Goal: Information Seeking & Learning: Learn about a topic

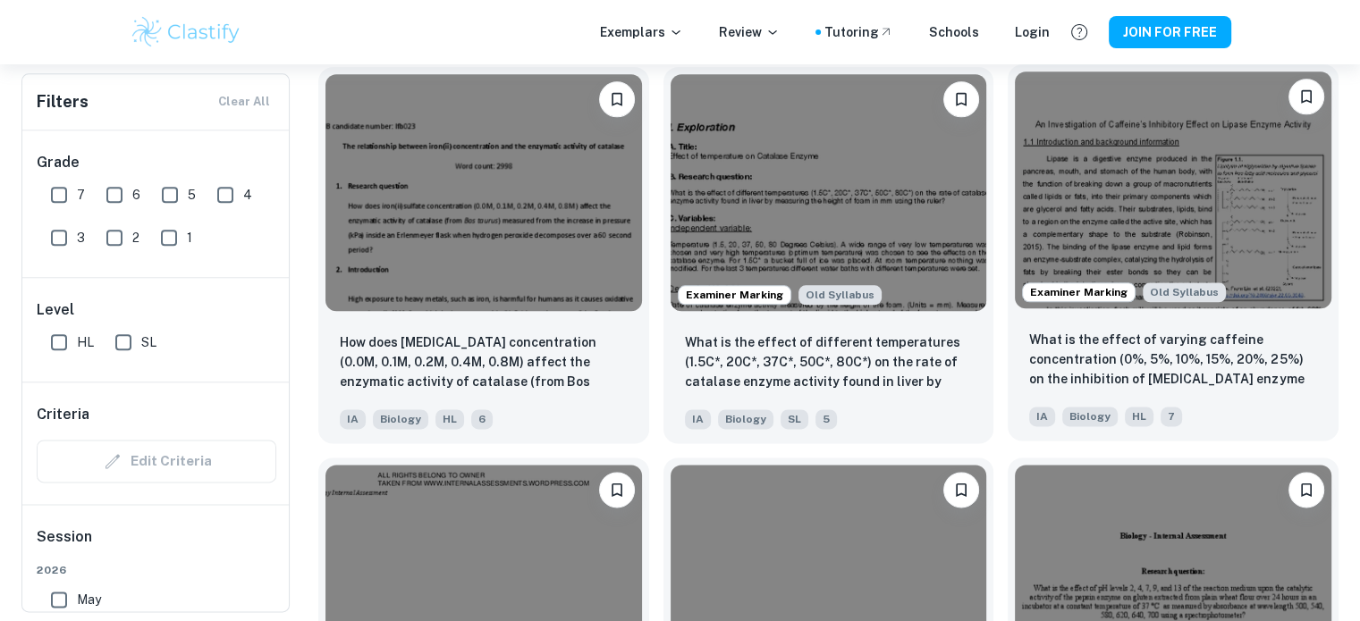
scroll to position [2146, 0]
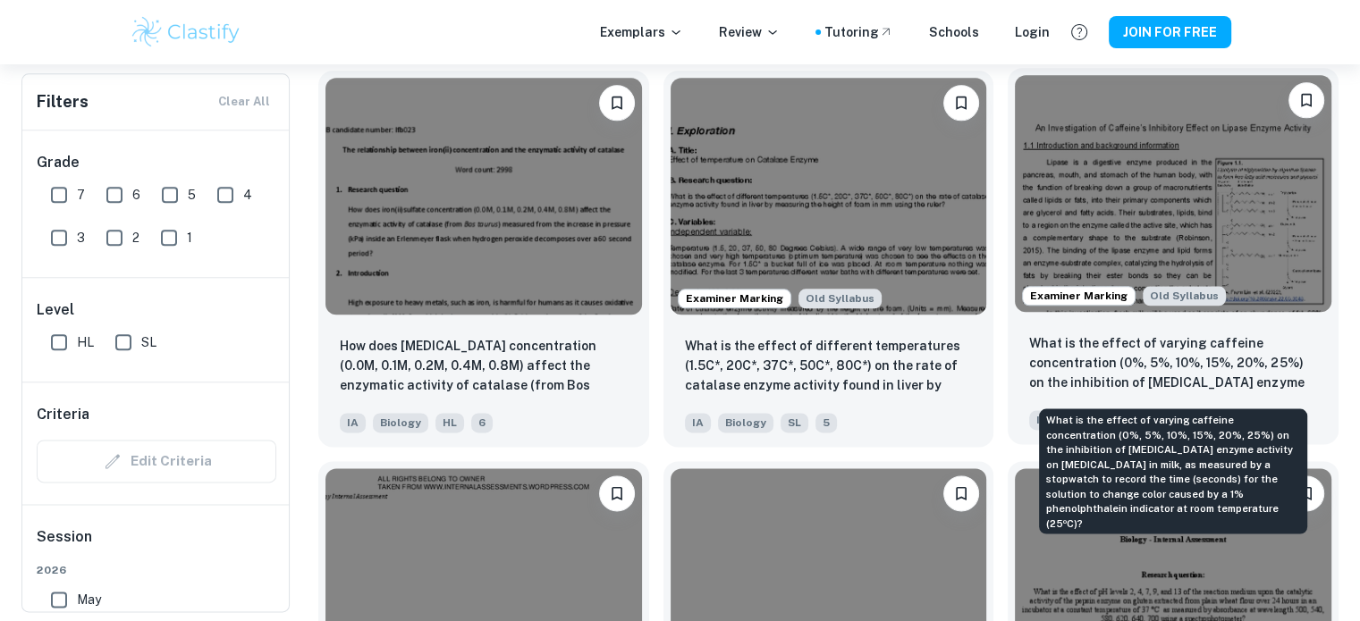
click at [1265, 363] on p "What is the effect of varying caffeine concentration (0%, 5%, 10%, 15%, 20%, 25…" at bounding box center [1173, 364] width 288 height 61
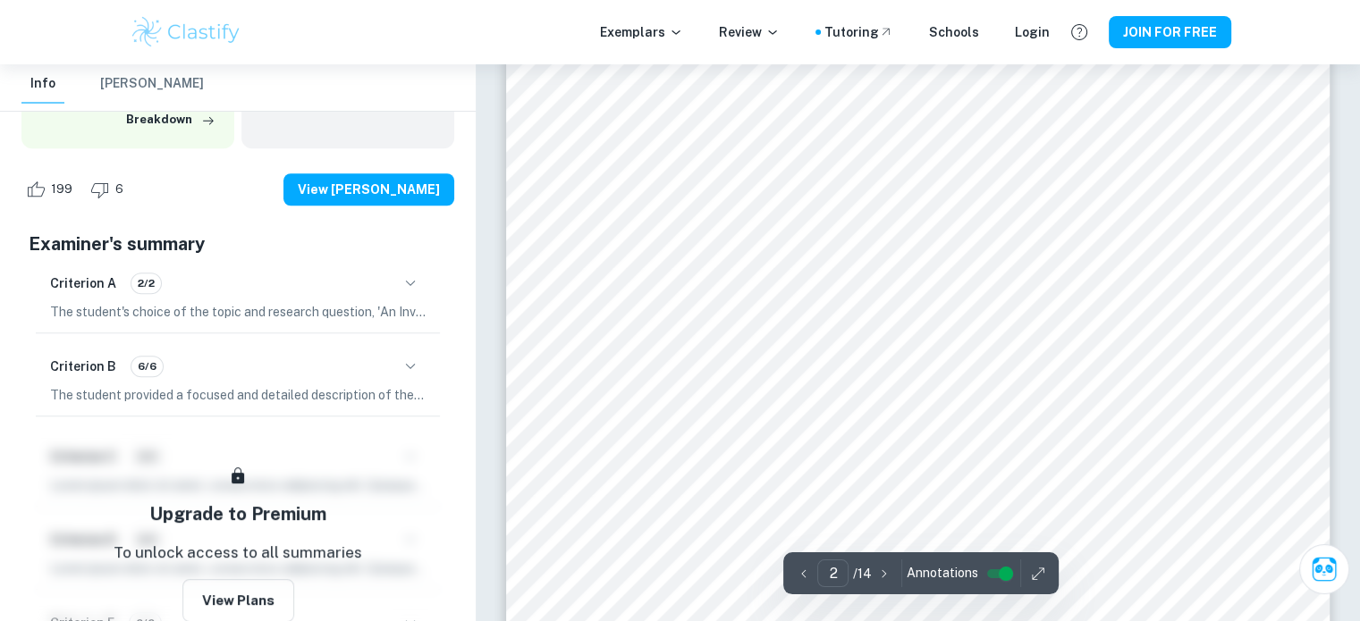
scroll to position [1470, 0]
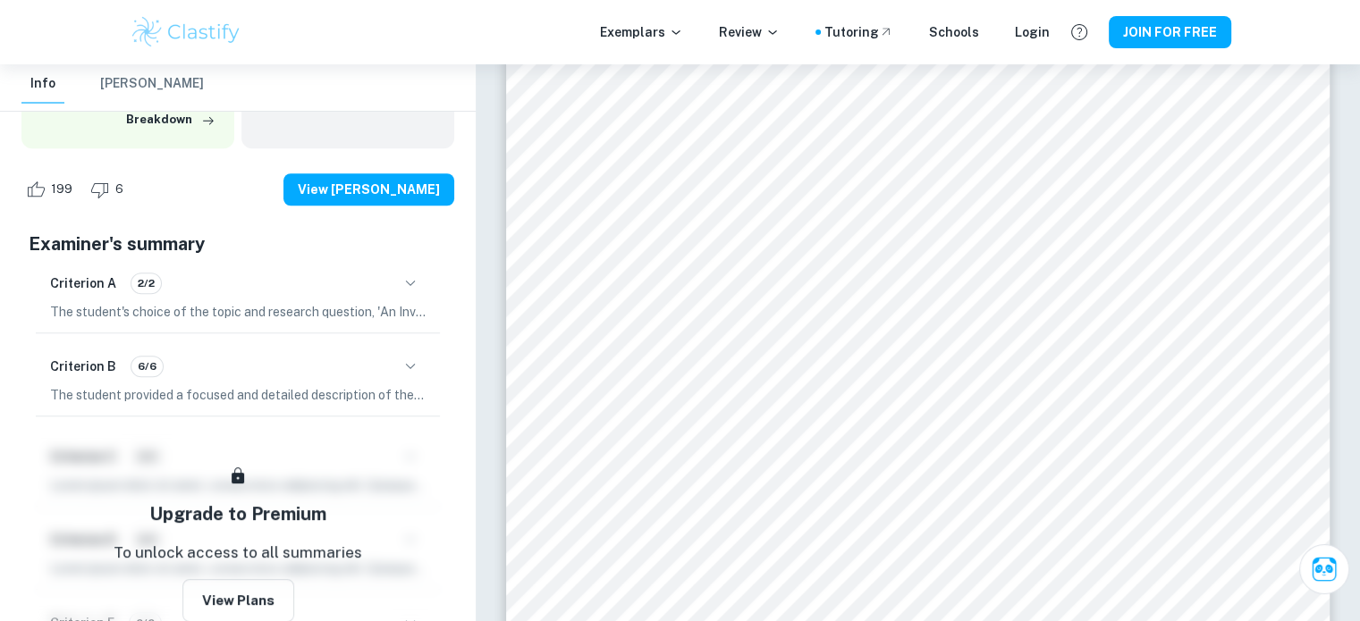
click at [372, 52] on div "Exemplars Review Tutoring Schools Login JOIN FOR FREE" at bounding box center [680, 32] width 1360 height 64
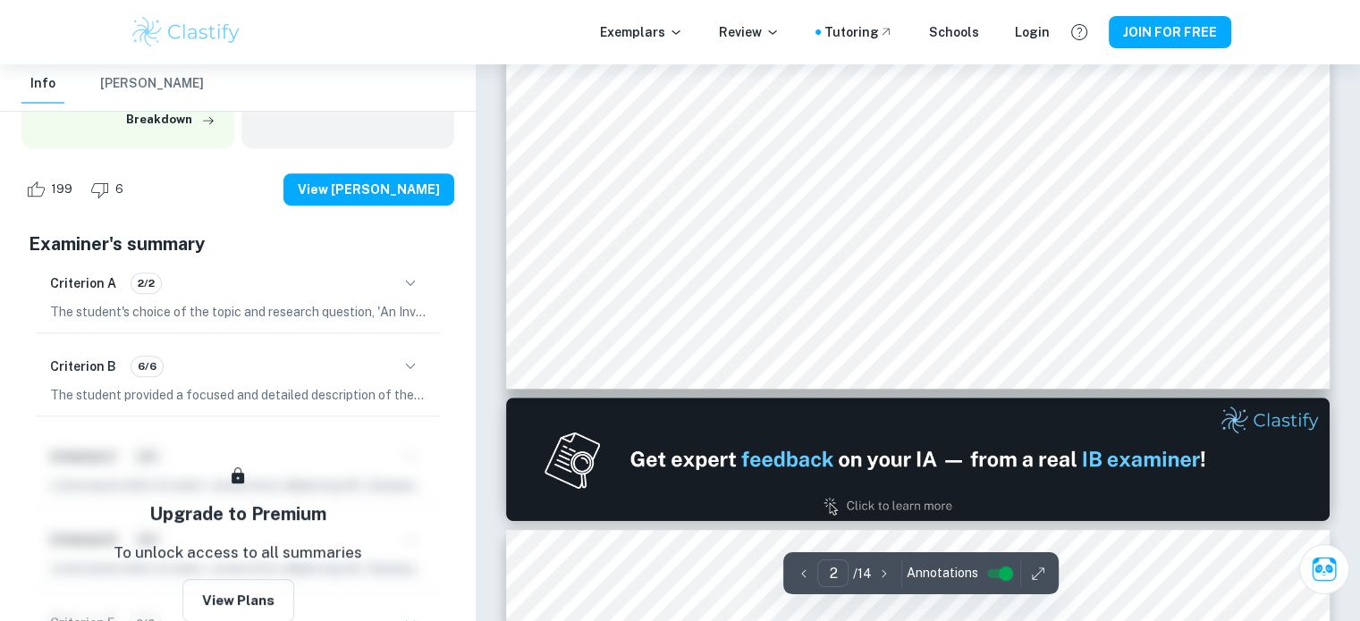
type input "1"
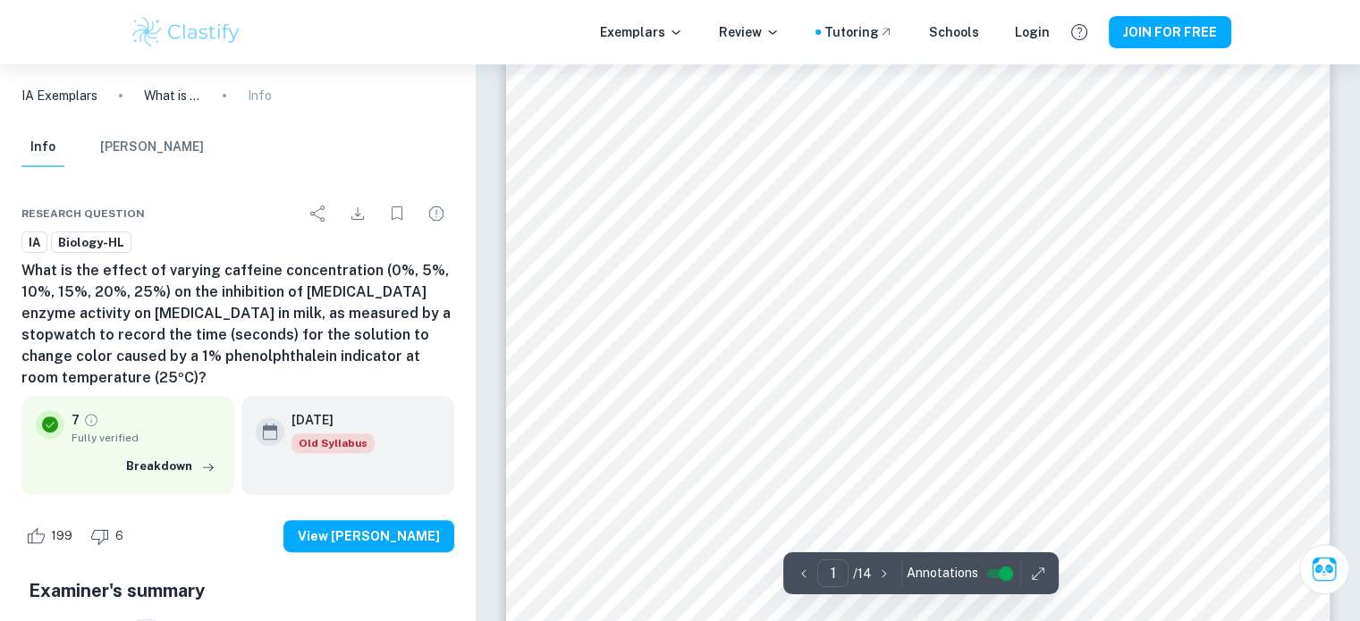
scroll to position [565, 0]
